Goal: Task Accomplishment & Management: Complete application form

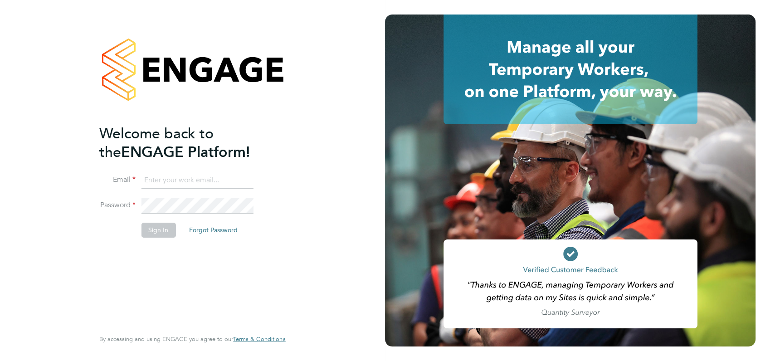
type input "[PERSON_NAME][EMAIL_ADDRESS][DOMAIN_NAME]"
click at [355, 114] on div "Welcome back to the ENGAGE Platform! Email [PERSON_NAME][EMAIL_ADDRESS][DOMAIN_…" at bounding box center [192, 180] width 385 height 361
click at [156, 230] on button "Sign In" at bounding box center [158, 230] width 34 height 15
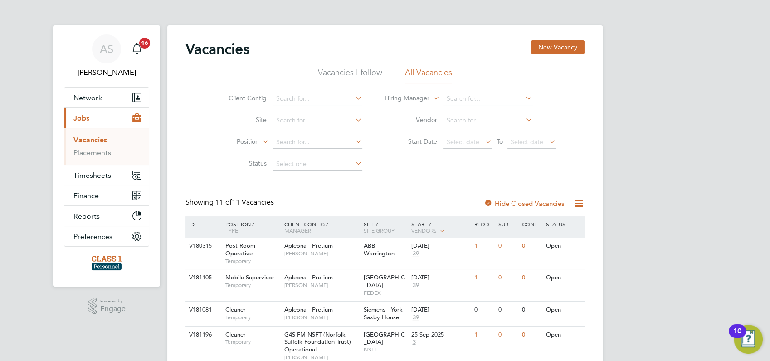
click at [617, 157] on div "AS [PERSON_NAME] Notifications 16 Applications: Network Businesses Sites Worker…" at bounding box center [385, 337] width 770 height 674
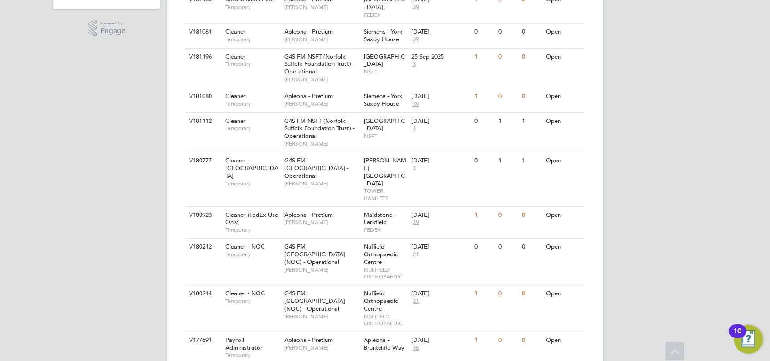
scroll to position [258, 0]
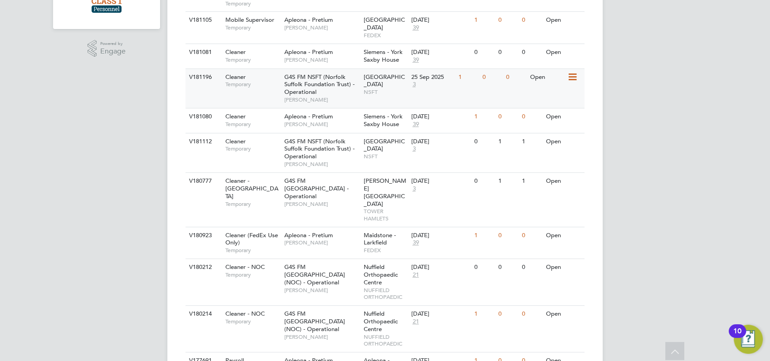
click at [201, 69] on div "V181196" at bounding box center [203, 77] width 32 height 17
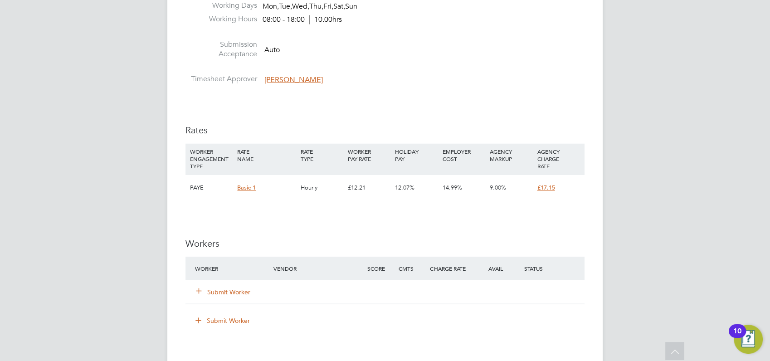
scroll to position [1592, 0]
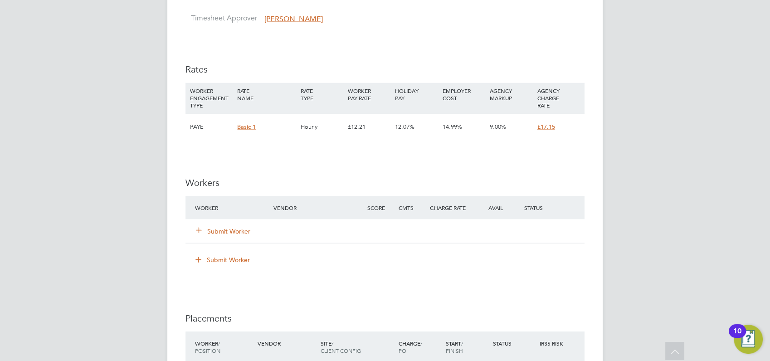
click at [223, 231] on button "Submit Worker" at bounding box center [223, 230] width 54 height 9
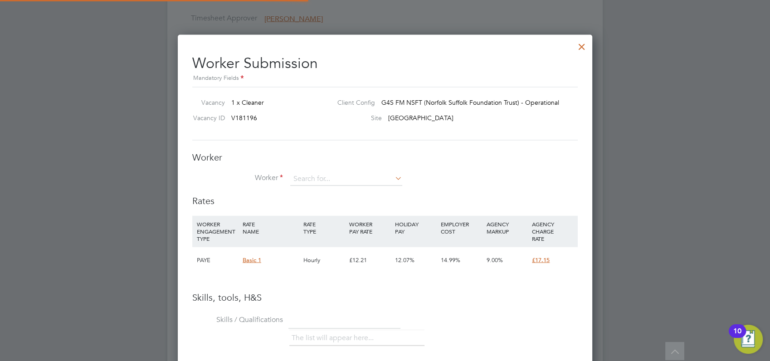
scroll to position [27, 62]
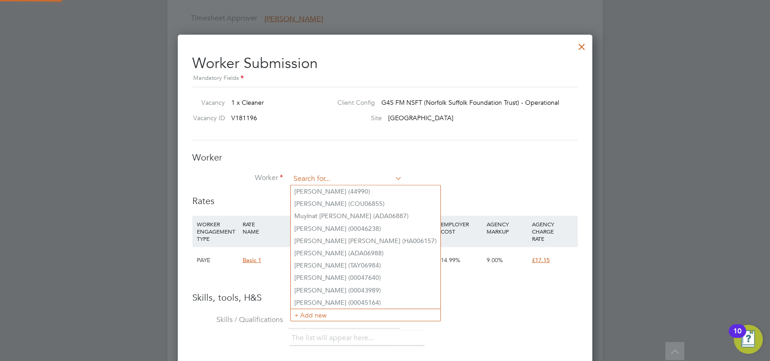
click at [310, 175] on input at bounding box center [346, 179] width 112 height 14
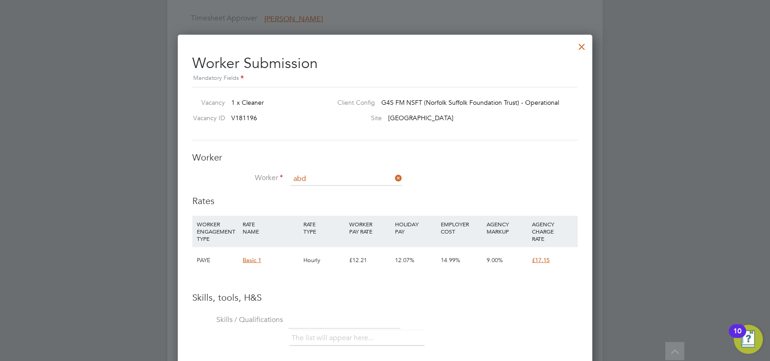
click at [334, 214] on li "Abd ulkabir Afolabi (ABAF23092025)" at bounding box center [392, 215] width 203 height 12
type input "Abdulkabir Afolabi (ABAF23092025)"
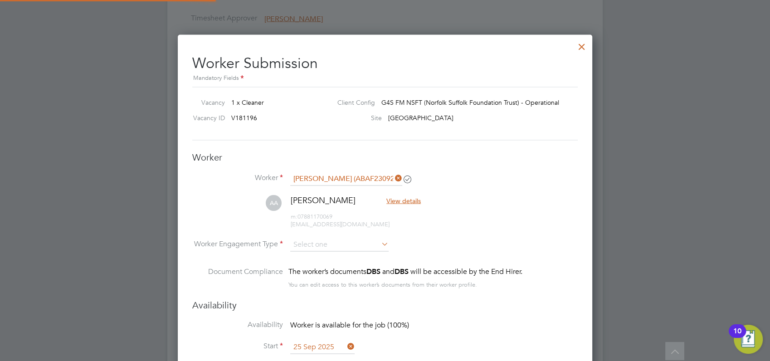
scroll to position [762, 415]
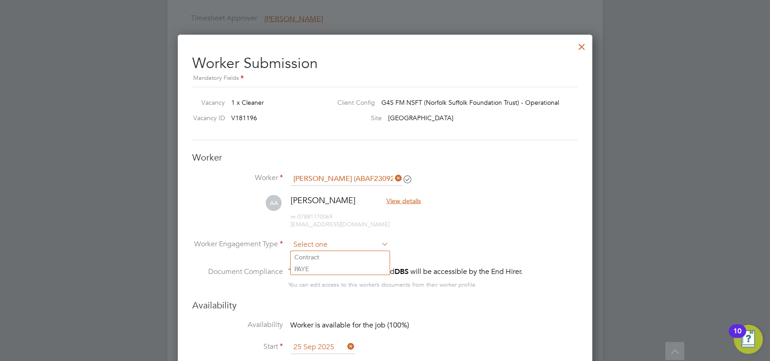
click at [377, 243] on input at bounding box center [339, 245] width 98 height 14
click at [319, 266] on li "PAYE" at bounding box center [340, 269] width 99 height 12
type input "PAYE"
click at [634, 205] on div at bounding box center [385, 180] width 770 height 361
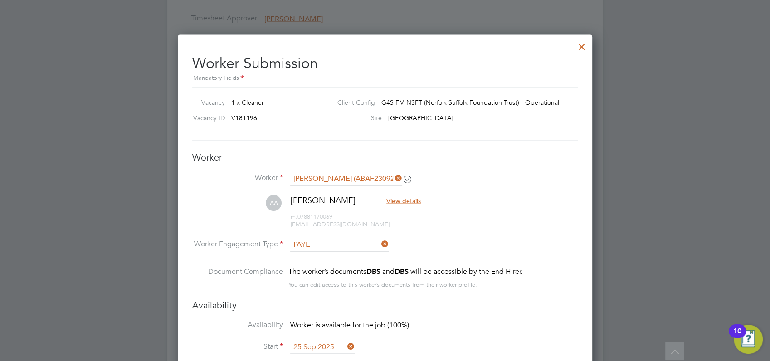
click at [634, 205] on div at bounding box center [385, 180] width 770 height 361
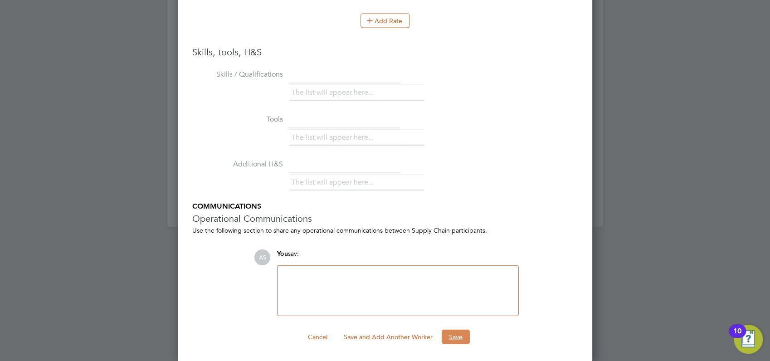
click at [458, 336] on button "Save" at bounding box center [456, 337] width 28 height 15
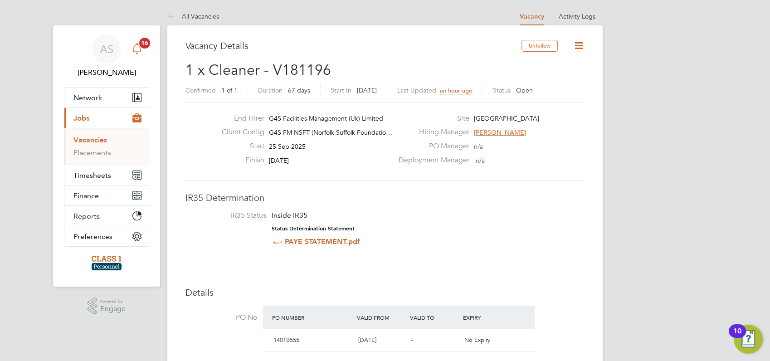
click at [143, 44] on span "16" at bounding box center [144, 43] width 11 height 11
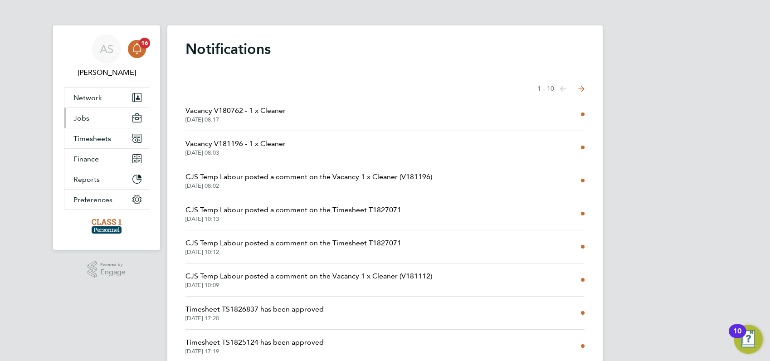
click at [89, 117] on button "Jobs" at bounding box center [106, 118] width 84 height 20
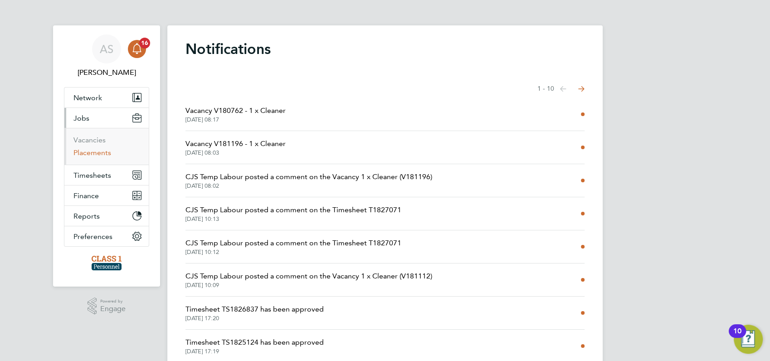
click at [91, 152] on link "Placements" at bounding box center [92, 152] width 38 height 9
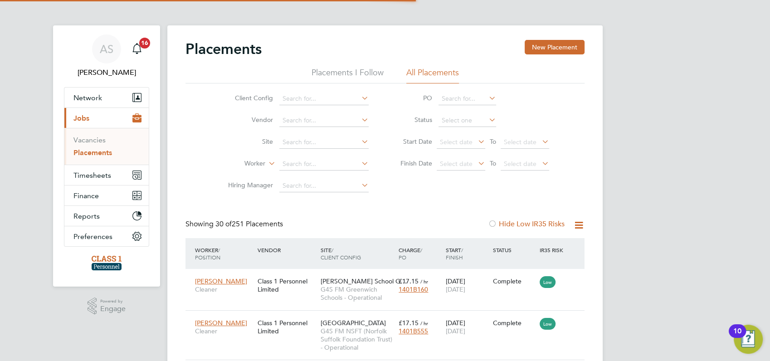
scroll to position [42, 78]
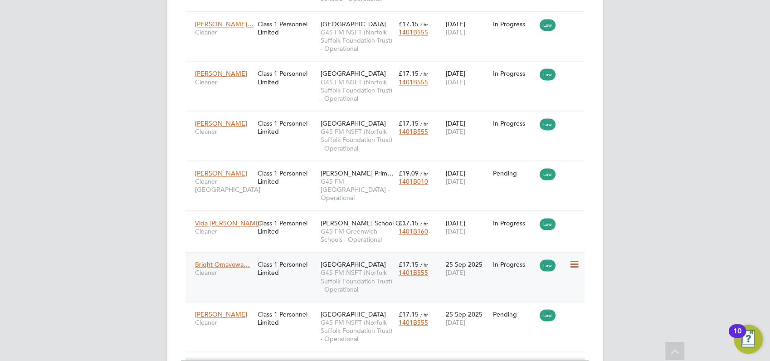
click at [575, 259] on icon at bounding box center [573, 264] width 9 height 11
click at [574, 309] on icon at bounding box center [573, 314] width 9 height 11
click at [524, 312] on li "Start" at bounding box center [546, 312] width 64 height 13
type input "Gianni Bernardi"
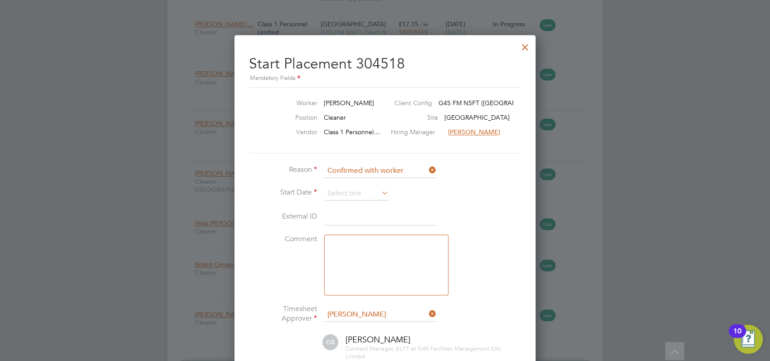
click at [525, 44] on div at bounding box center [525, 45] width 16 height 16
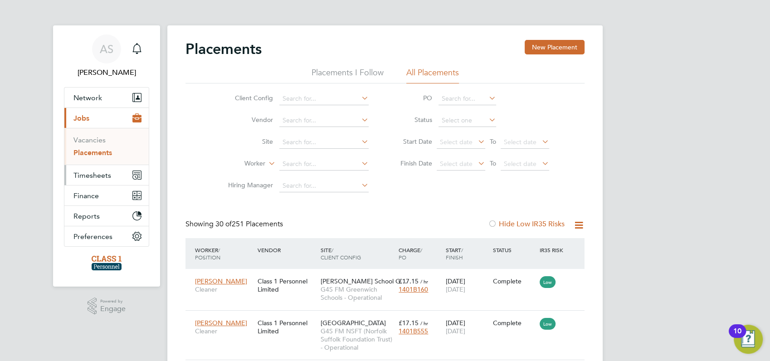
click at [89, 176] on span "Timesheets" at bounding box center [92, 175] width 38 height 9
click at [82, 160] on link "Timesheets" at bounding box center [92, 160] width 38 height 9
